Goal: Transaction & Acquisition: Purchase product/service

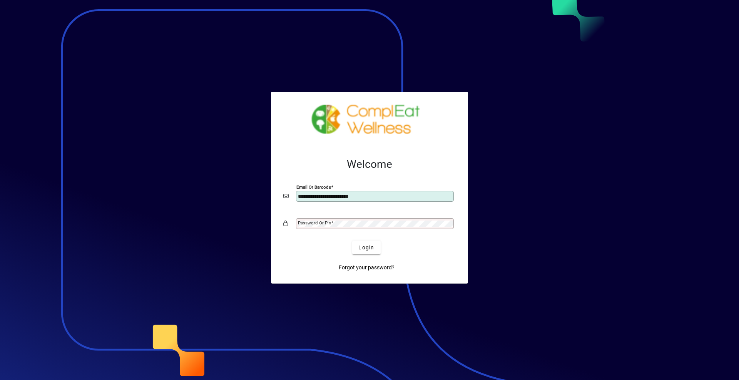
type input "**********"
click at [372, 245] on span "Login" at bounding box center [366, 248] width 16 height 8
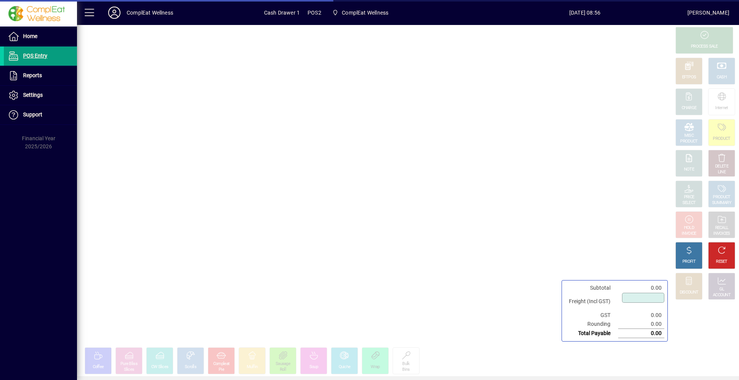
type input "****"
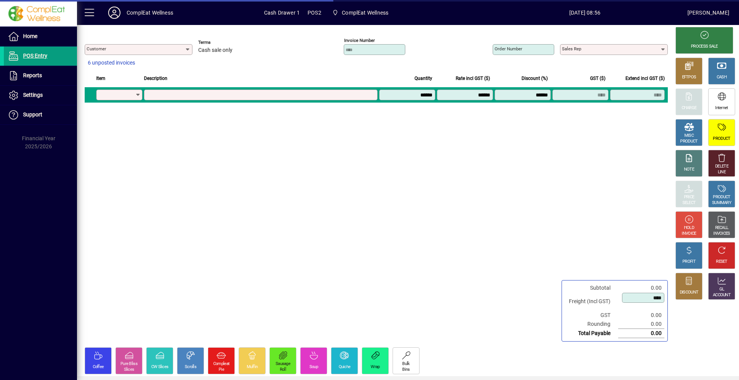
type input "**********"
